Goal: Check status: Check status

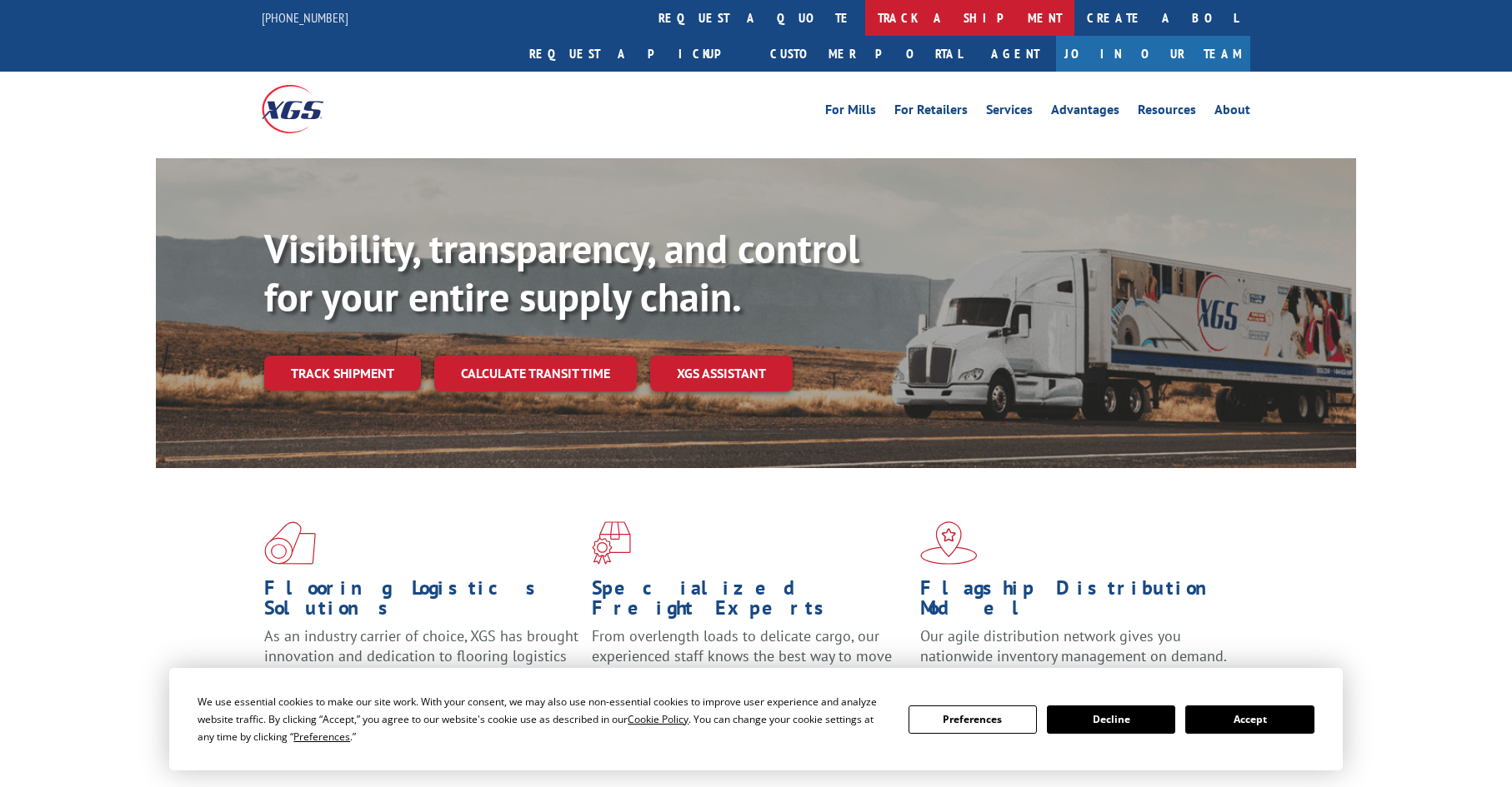
click at [865, 25] on link "track a shipment" at bounding box center [969, 18] width 209 height 36
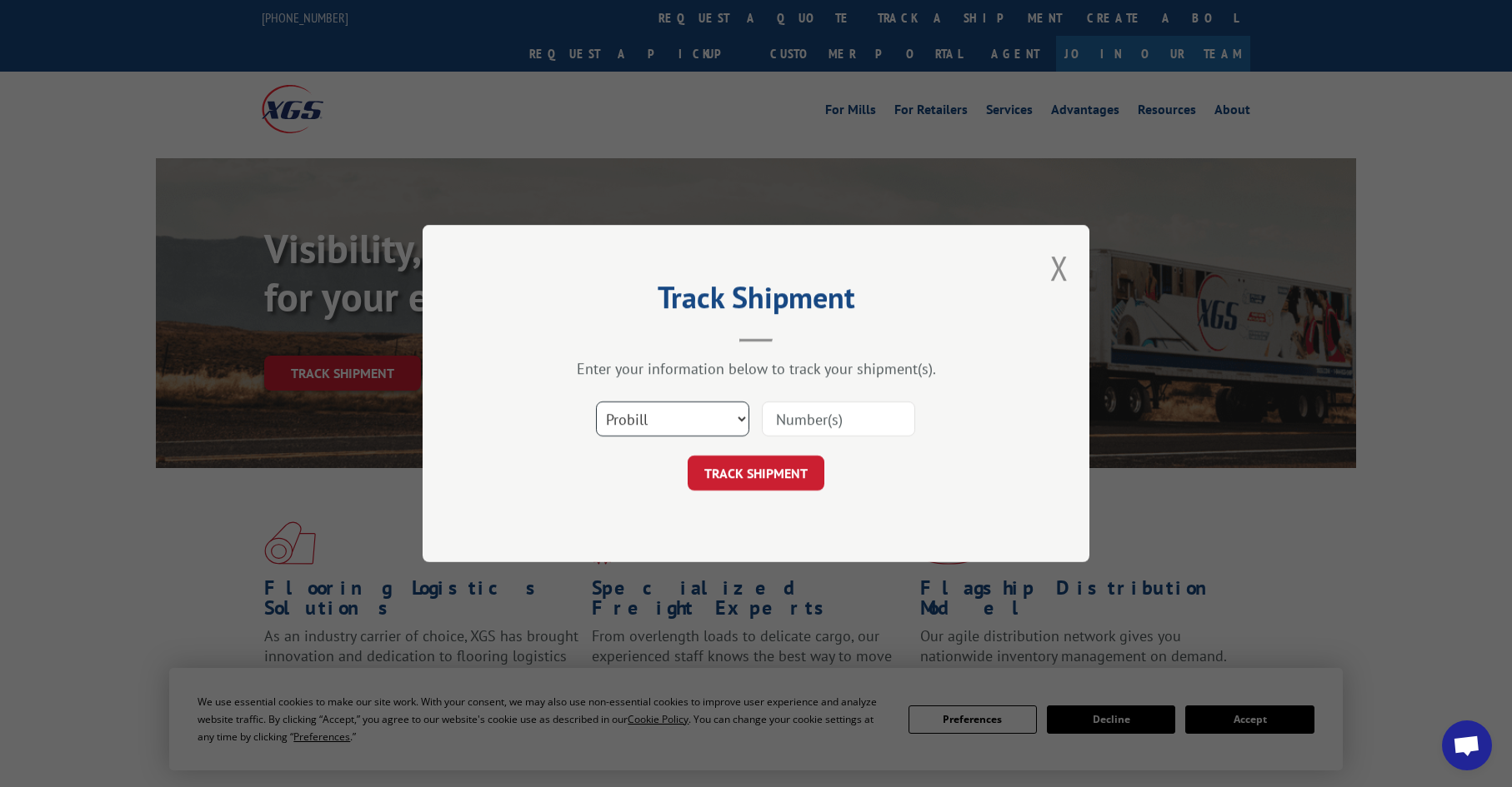
drag, startPoint x: 672, startPoint y: 421, endPoint x: 672, endPoint y: 438, distance: 17.0
click at [672, 421] on select "Select category... Probill BOL PO" at bounding box center [673, 418] width 153 height 35
click at [596, 401] on select "Select category... Probill BOL PO" at bounding box center [673, 418] width 153 height 35
click at [661, 427] on select "Select category... Probill BOL PO" at bounding box center [673, 418] width 153 height 35
select select "po"
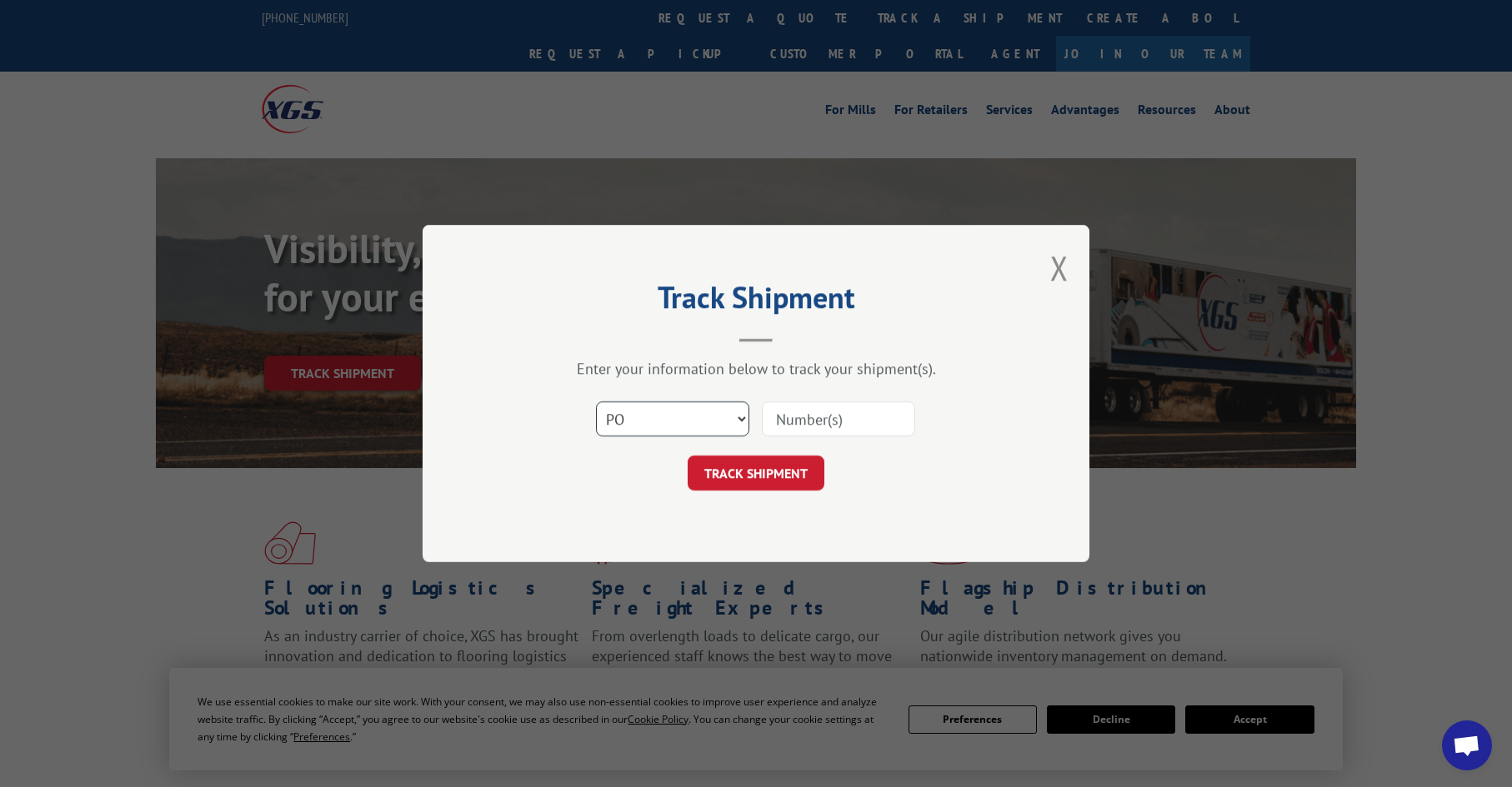
click at [596, 401] on select "Select category... Probill BOL PO" at bounding box center [673, 418] width 153 height 35
click at [808, 424] on input at bounding box center [838, 418] width 153 height 35
paste input "08503851"
type input "08503851"
click button "TRACK SHIPMENT" at bounding box center [756, 473] width 137 height 35
